Goal: Information Seeking & Learning: Check status

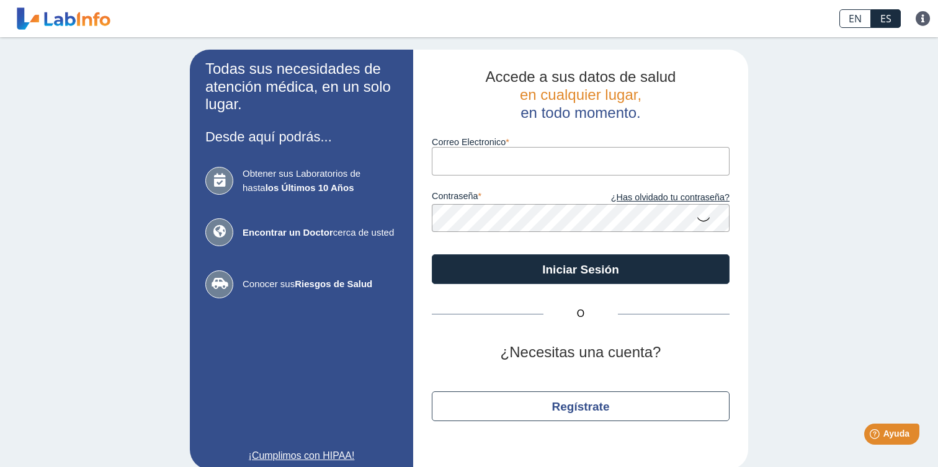
type input "[EMAIL_ADDRESS][PERSON_NAME][DOMAIN_NAME]"
click at [580, 268] on button "Iniciar Sesión" at bounding box center [581, 269] width 298 height 30
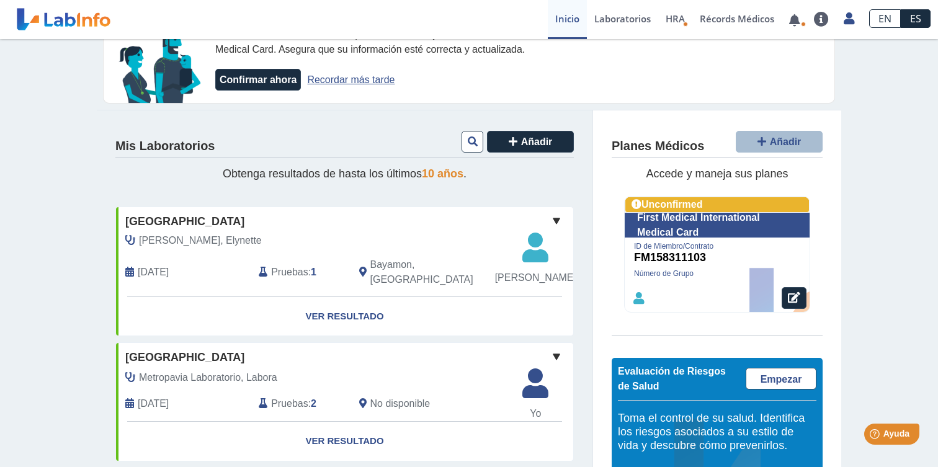
scroll to position [52, 0]
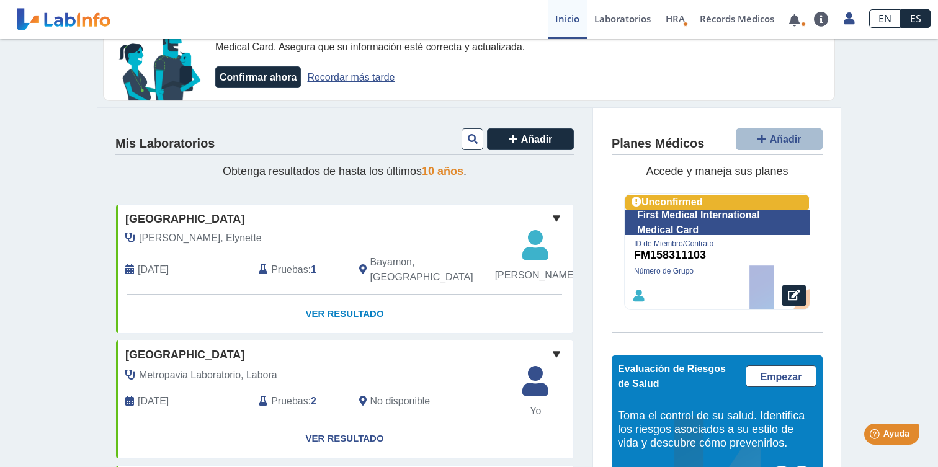
click at [347, 329] on link "Ver Resultado" at bounding box center [344, 314] width 457 height 39
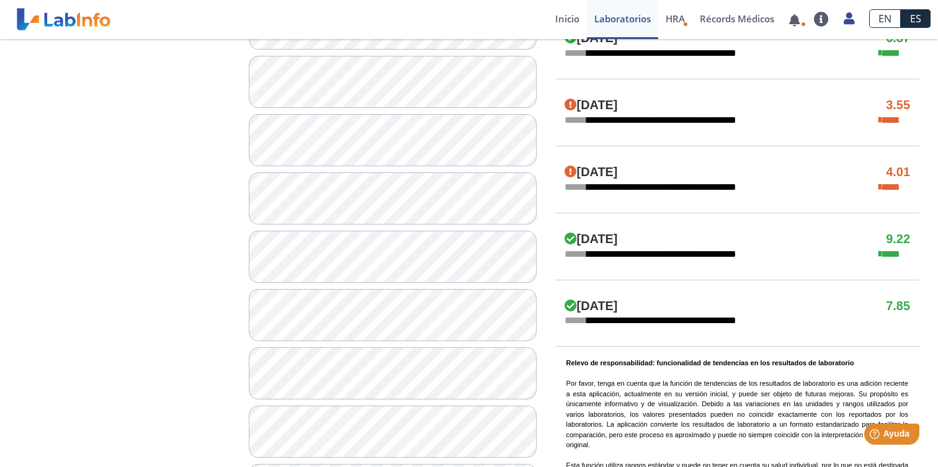
scroll to position [676, 0]
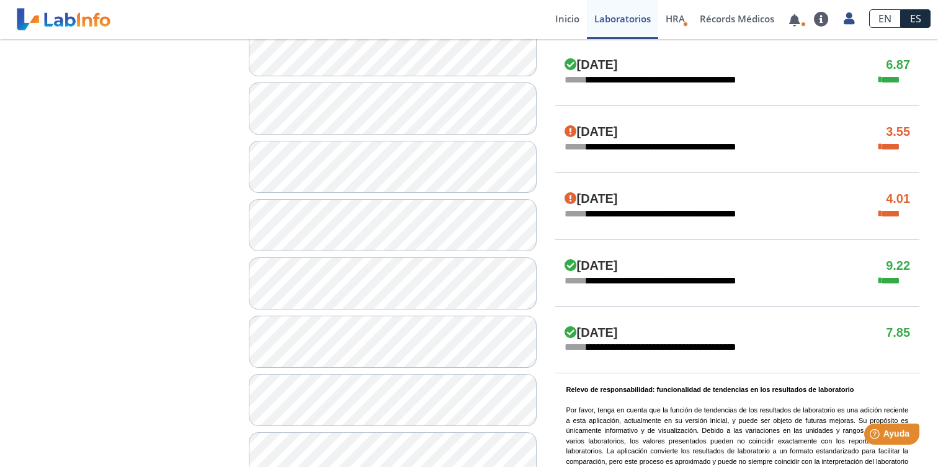
click at [713, 146] on span "**********" at bounding box center [660, 147] width 192 height 14
click at [618, 125] on h4 "[DATE]" at bounding box center [590, 132] width 53 height 15
click at [881, 147] on icon at bounding box center [879, 147] width 2 height 10
click at [878, 143] on icon at bounding box center [879, 147] width 2 height 10
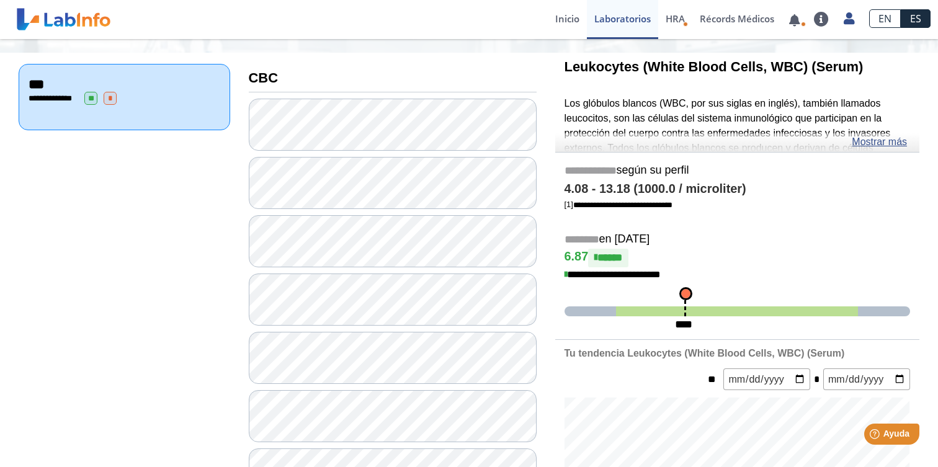
scroll to position [80, 0]
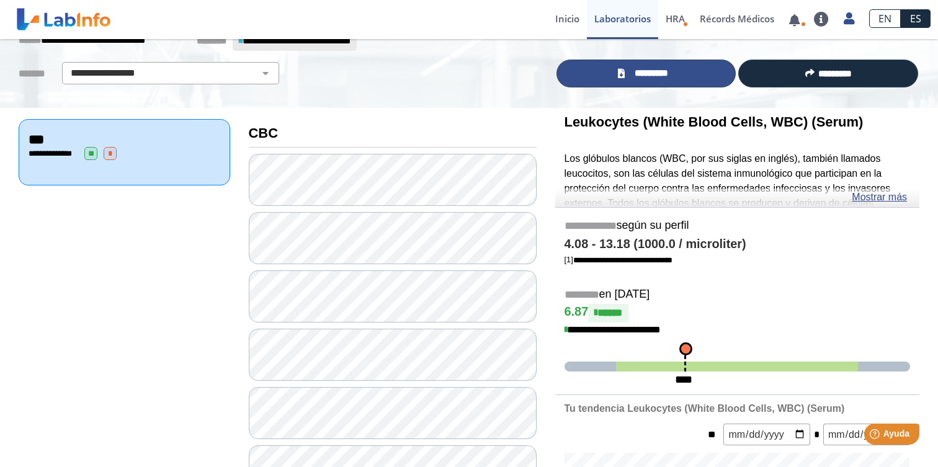
click at [663, 66] on span "*********" at bounding box center [651, 73] width 46 height 14
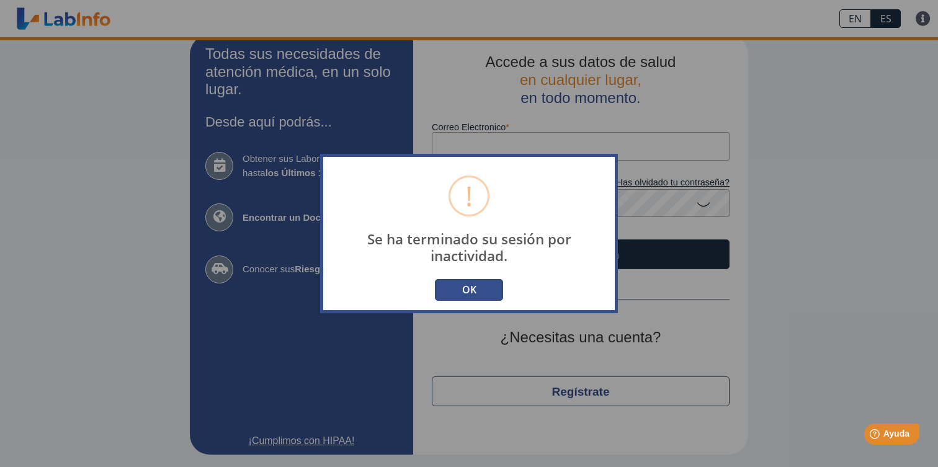
scroll to position [12, 0]
